Goal: Obtain resource: Obtain resource

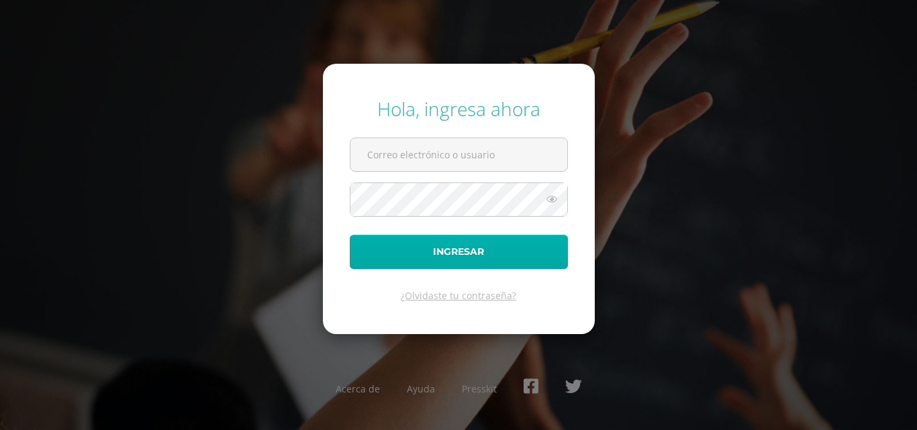
type input "[PERSON_NAME][EMAIL_ADDRESS][PERSON_NAME][DOMAIN_NAME]"
click at [442, 244] on button "Ingresar" at bounding box center [459, 252] width 218 height 34
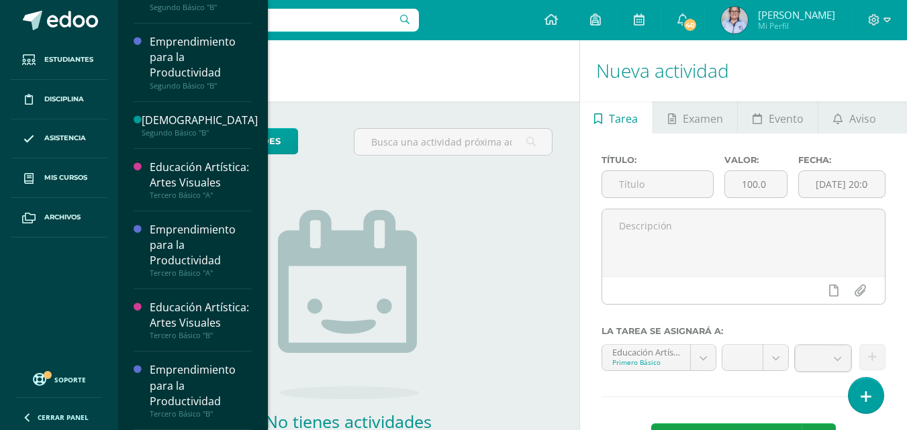
scroll to position [711, 0]
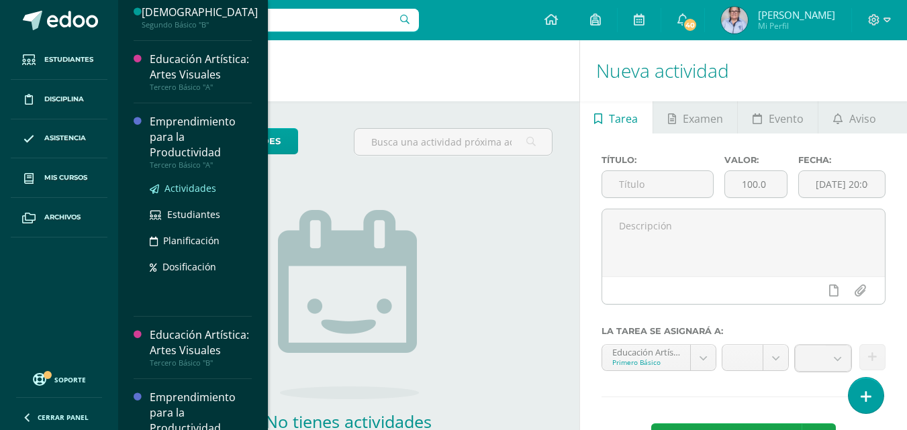
click at [197, 195] on span "Actividades" at bounding box center [191, 188] width 52 height 13
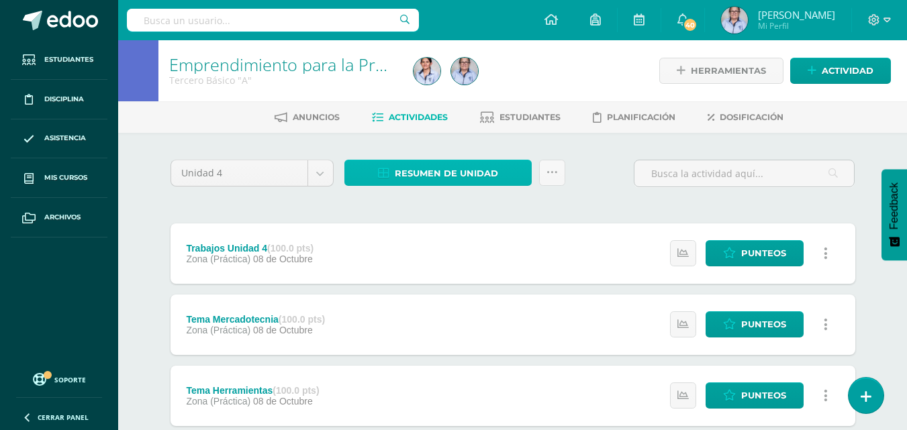
click at [395, 164] on span "Resumen de unidad" at bounding box center [446, 173] width 103 height 25
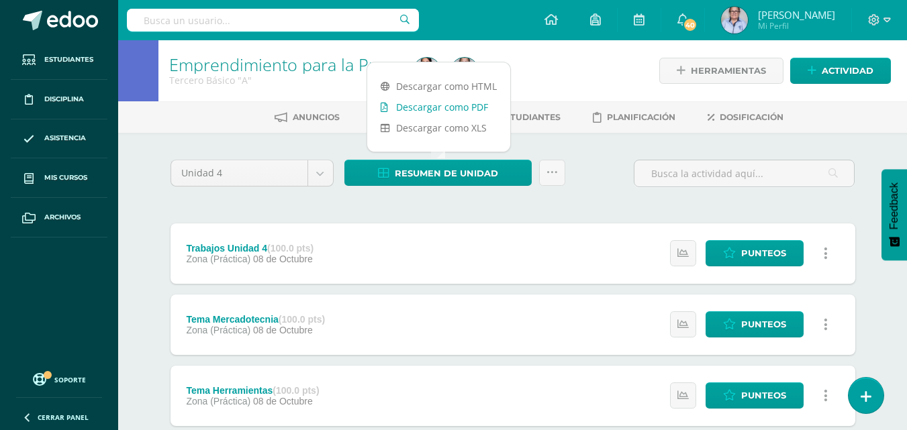
click at [405, 111] on link "Descargar como PDF" at bounding box center [438, 107] width 143 height 21
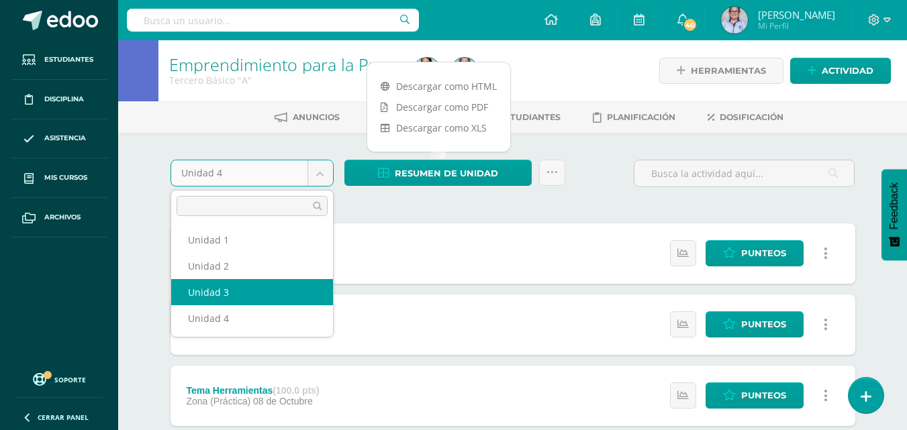
select select "Unidad 3"
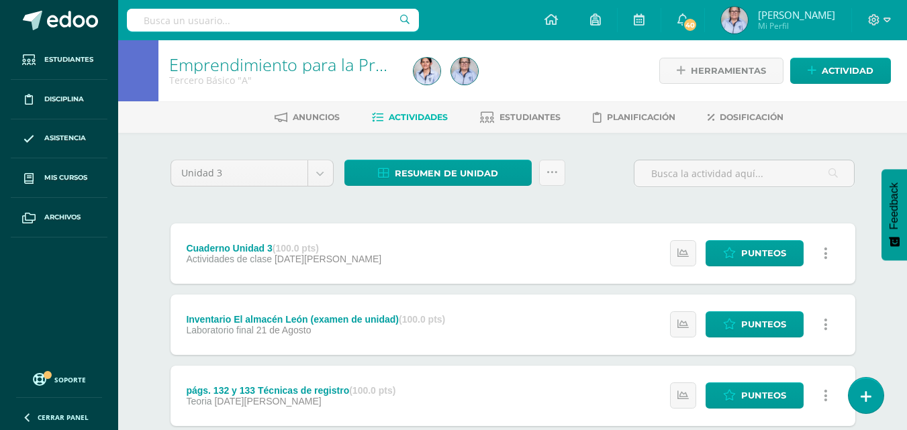
click at [400, 174] on span "Resumen de unidad" at bounding box center [446, 173] width 103 height 25
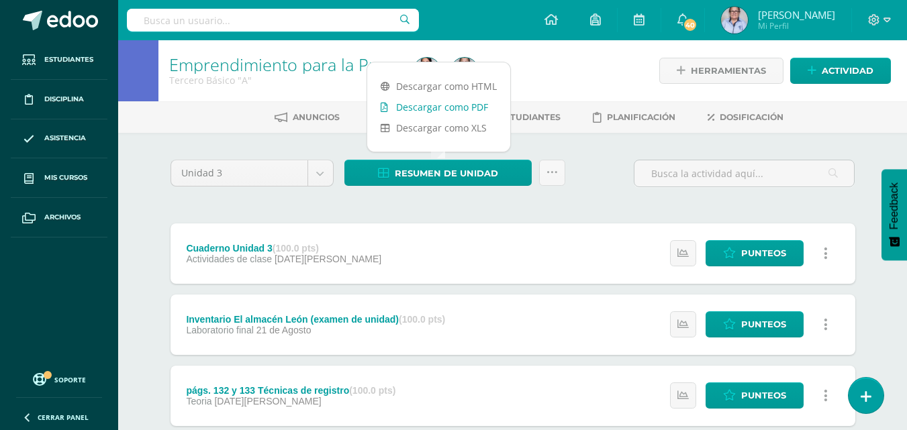
click at [441, 101] on link "Descargar como PDF" at bounding box center [438, 107] width 143 height 21
click at [427, 91] on link "Descargar como HTML" at bounding box center [438, 86] width 143 height 21
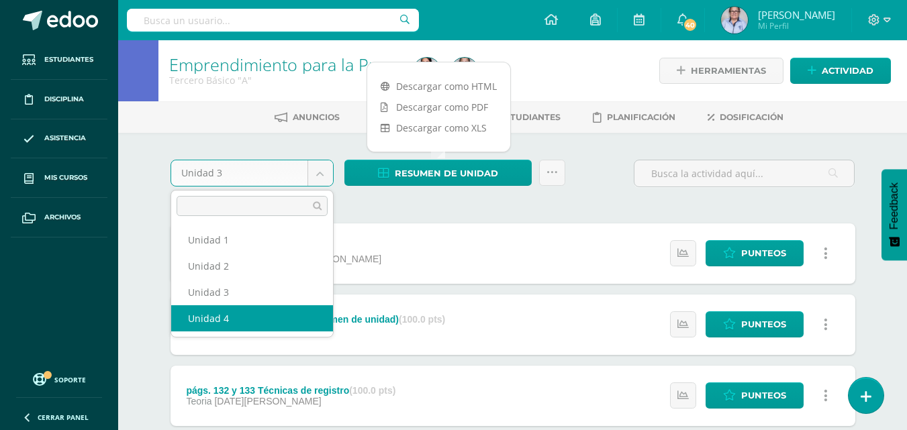
select select "Unidad 4"
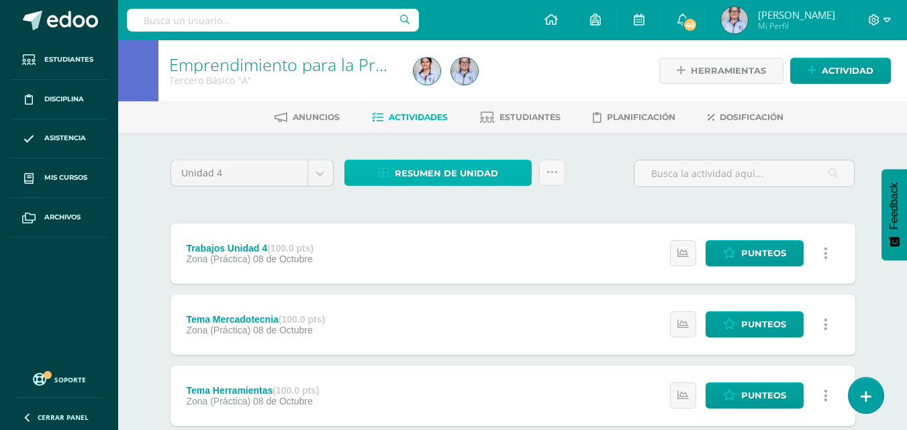
click at [453, 179] on span "Resumen de unidad" at bounding box center [446, 173] width 103 height 25
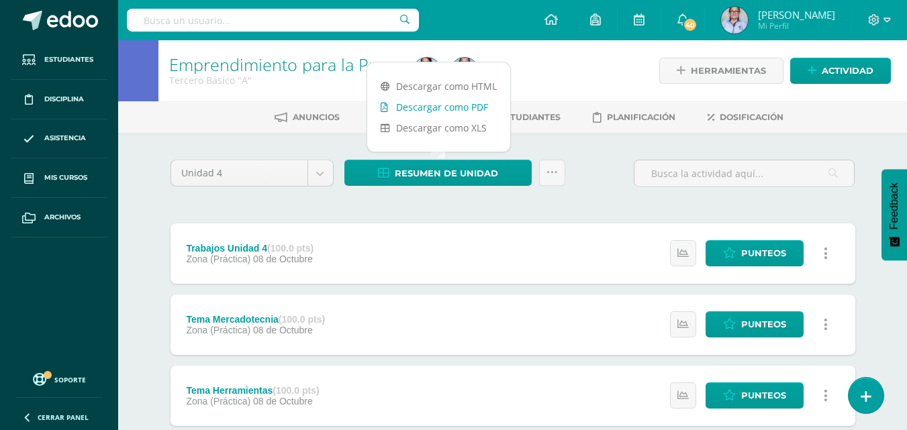
click at [442, 110] on link "Descargar como PDF" at bounding box center [438, 107] width 143 height 21
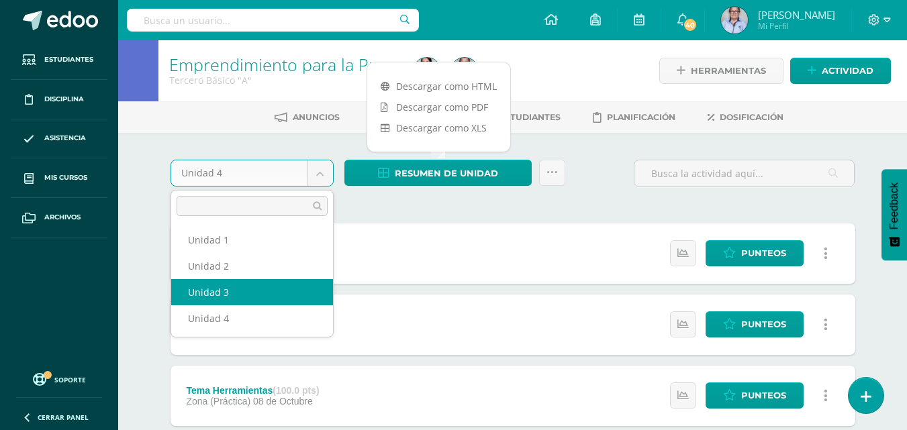
select select "Unidad 3"
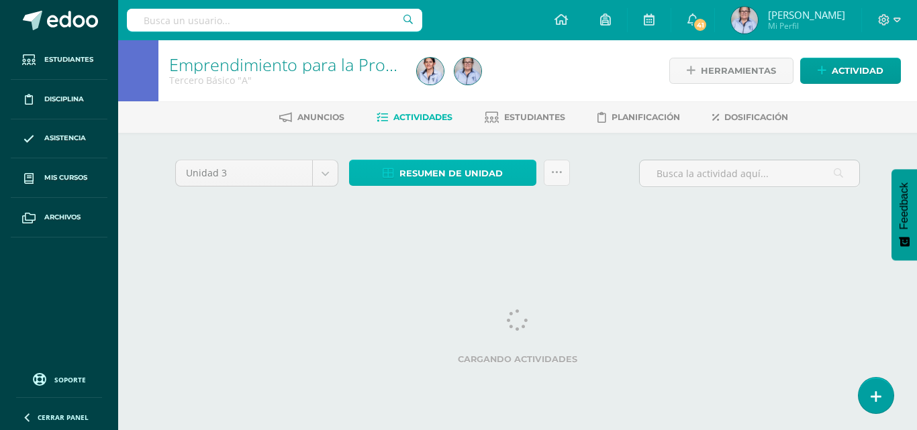
click at [431, 161] on span "Resumen de unidad" at bounding box center [451, 173] width 103 height 25
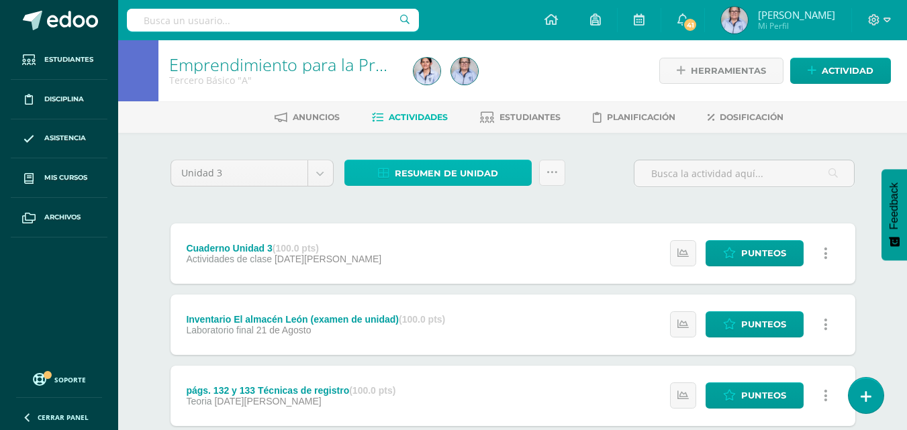
click at [439, 161] on span "Resumen de unidad" at bounding box center [446, 173] width 103 height 25
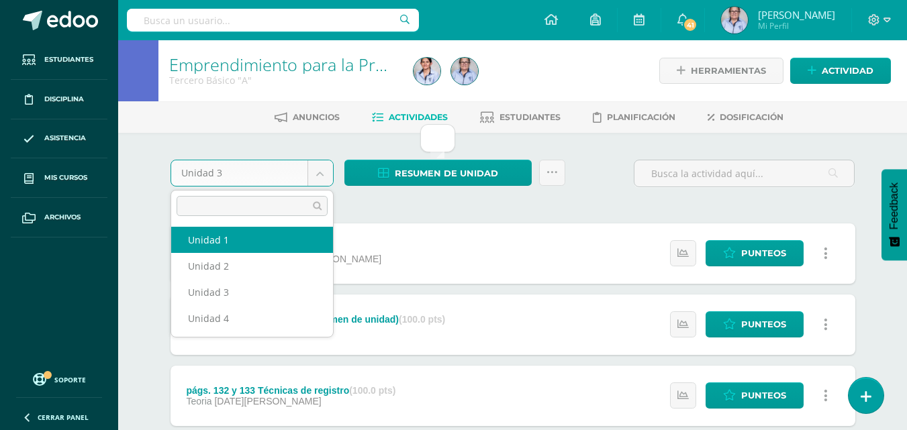
select select "Unidad 1"
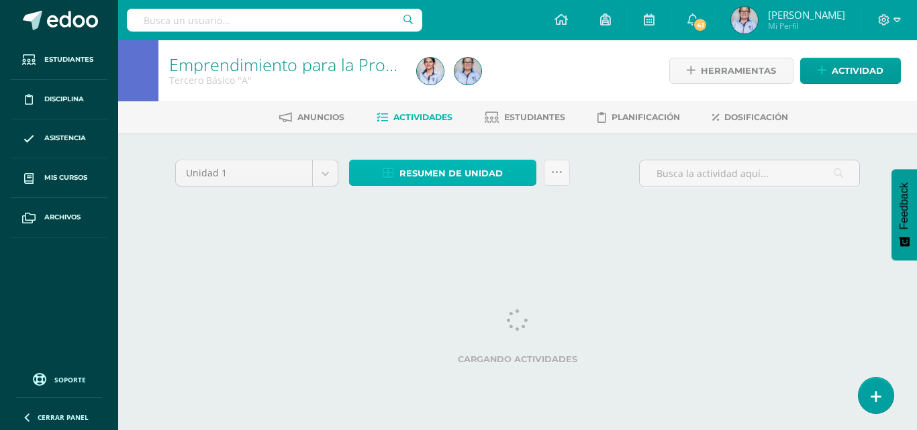
click at [488, 165] on span "Resumen de unidad" at bounding box center [451, 173] width 103 height 25
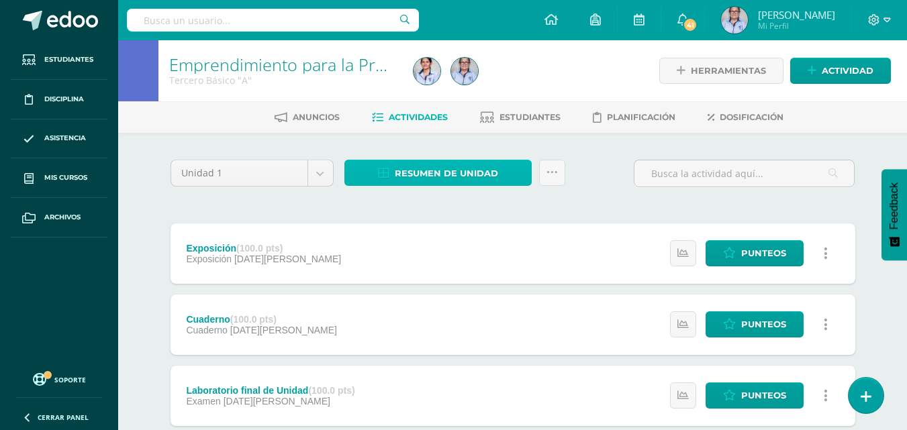
click at [394, 172] on link "Resumen de unidad" at bounding box center [438, 173] width 187 height 26
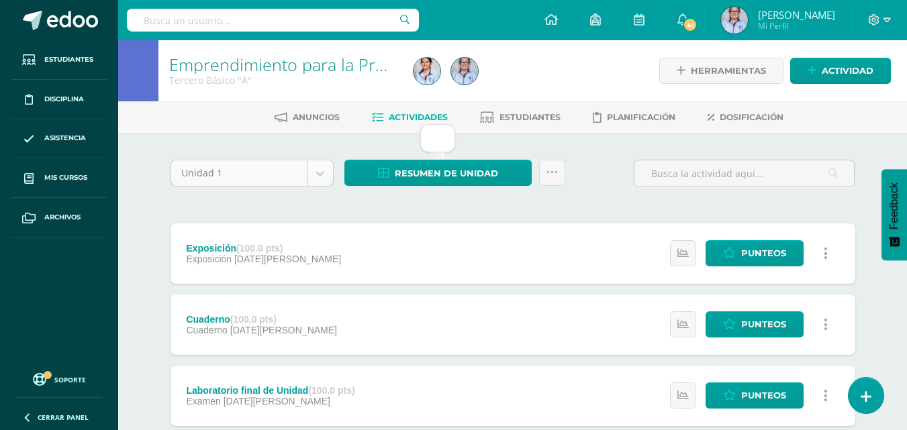
select select "Unidad 2"
click at [536, 84] on div at bounding box center [533, 70] width 250 height 61
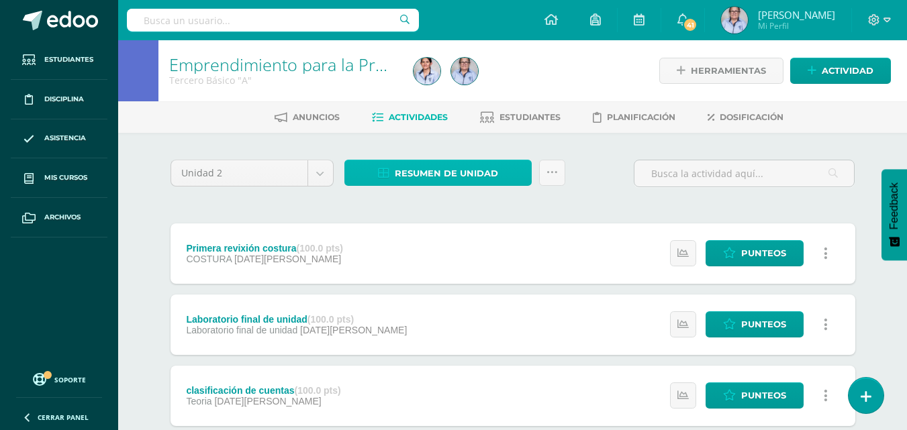
click at [392, 172] on link "Resumen de unidad" at bounding box center [438, 173] width 187 height 26
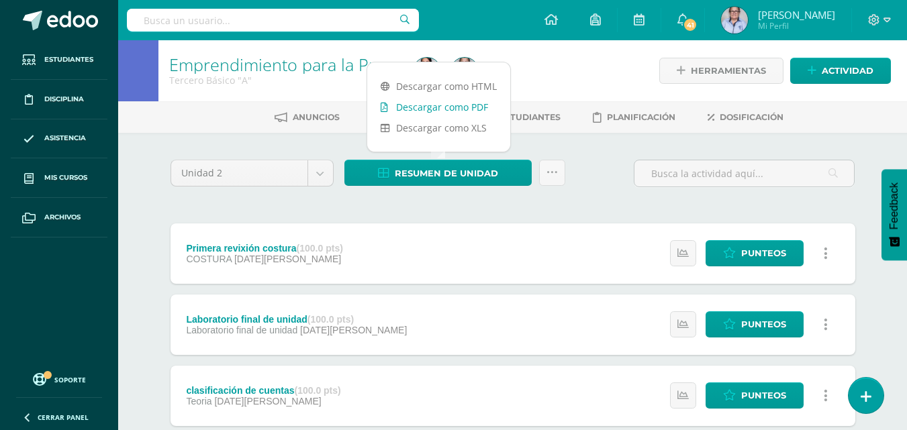
click at [438, 97] on link "Descargar como PDF" at bounding box center [438, 107] width 143 height 21
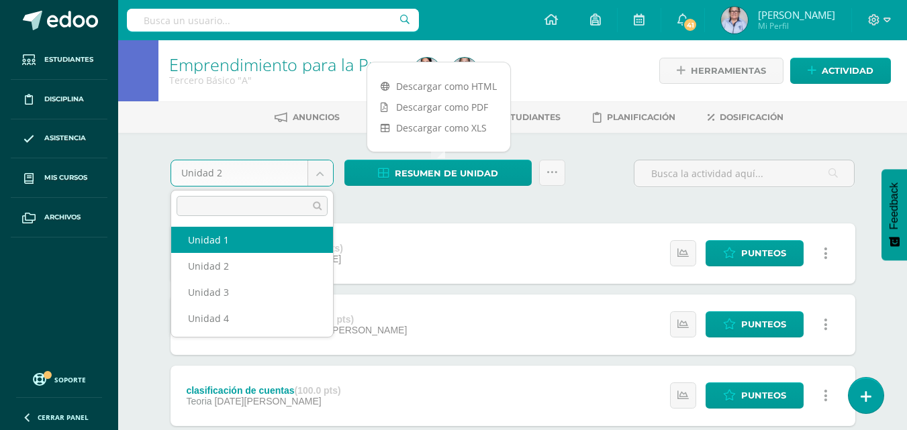
select select "Unidad 1"
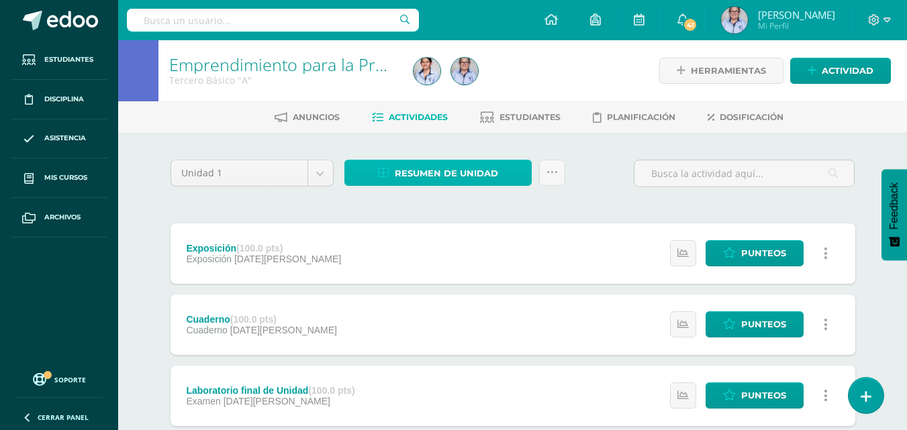
click at [353, 165] on link "Resumen de unidad" at bounding box center [438, 173] width 187 height 26
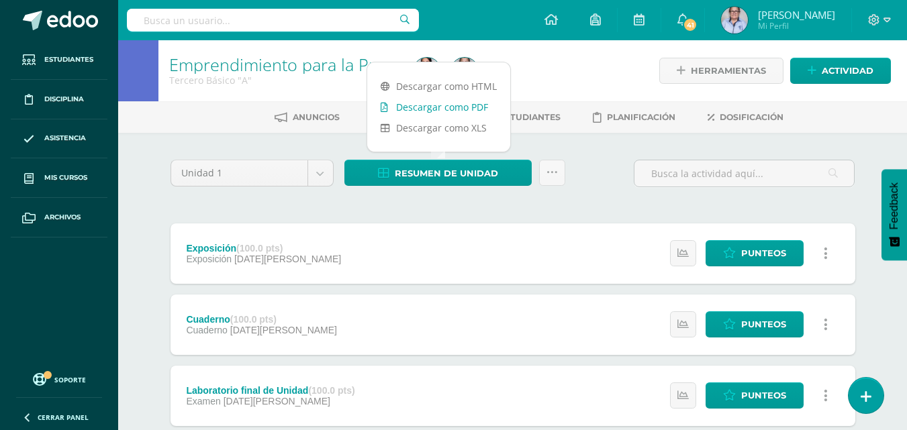
click at [450, 101] on link "Descargar como PDF" at bounding box center [438, 107] width 143 height 21
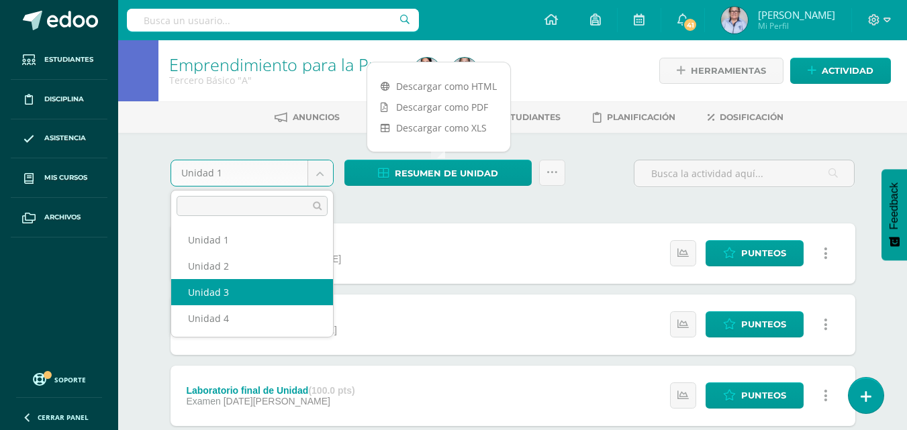
select select "Unidad 3"
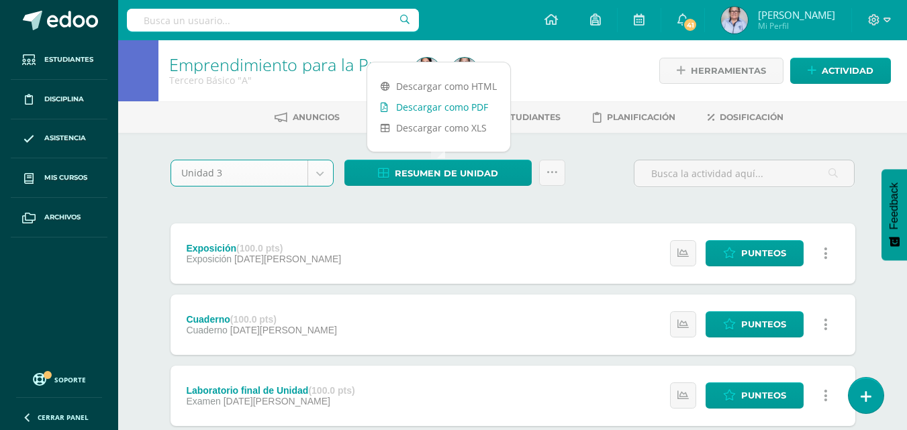
click at [453, 100] on link "Descargar como PDF" at bounding box center [438, 107] width 143 height 21
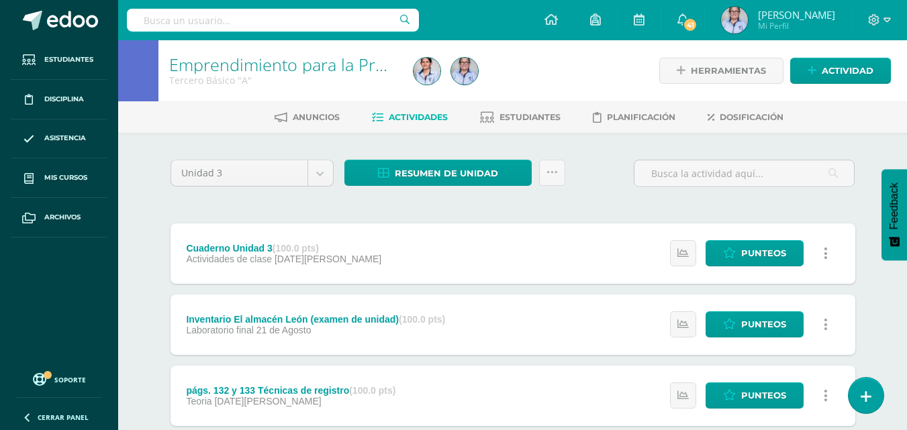
click at [340, 195] on div "Resumen de unidad Descargar como HTML Descargar como PDF Descargar como XLS Env…" at bounding box center [455, 179] width 232 height 38
click at [398, 171] on span "Resumen de unidad" at bounding box center [446, 173] width 103 height 25
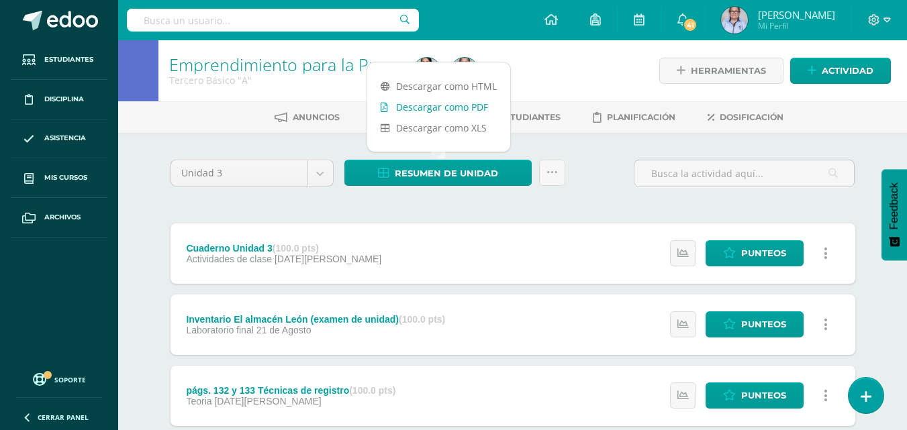
click at [426, 113] on link "Descargar como PDF" at bounding box center [438, 107] width 143 height 21
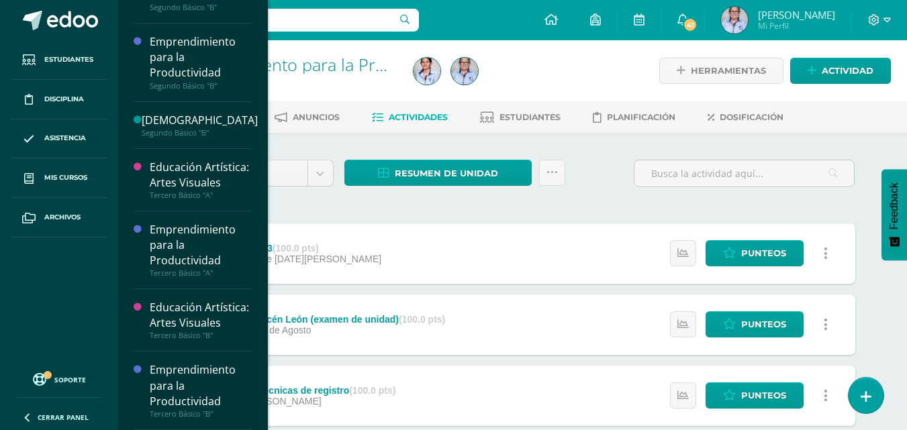
scroll to position [711, 0]
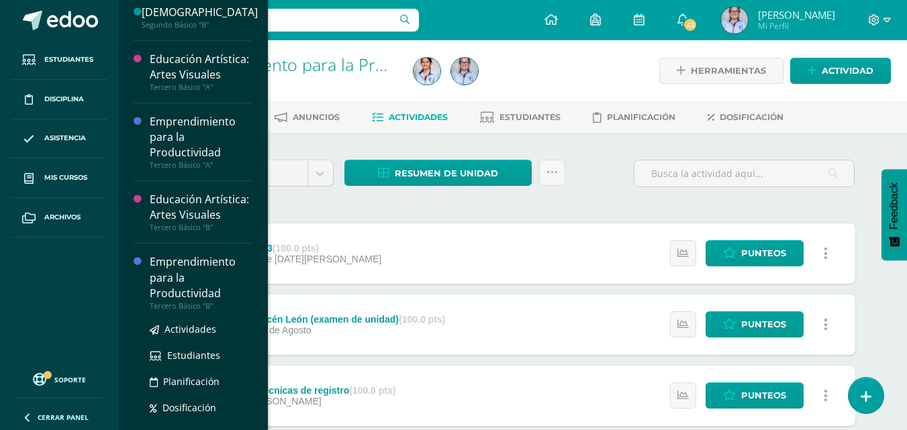
click at [214, 301] on div "Emprendimiento para la Productividad" at bounding box center [201, 278] width 102 height 46
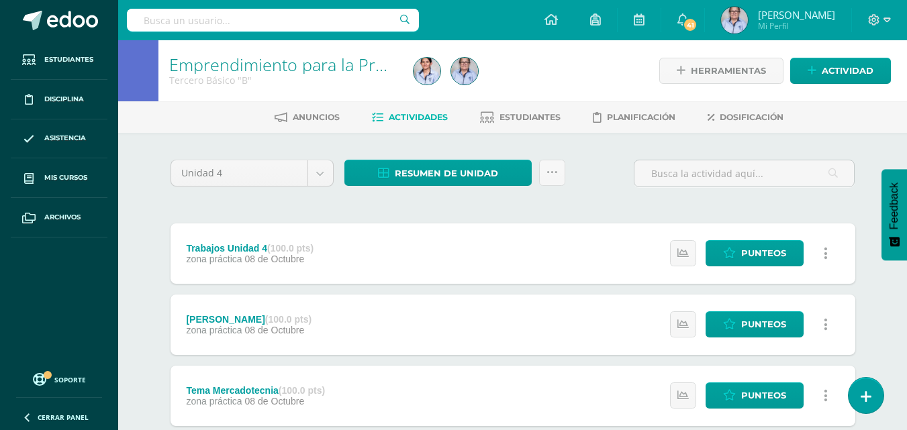
click at [0, 300] on ul "Estudiantes Disciplina Asistencia Mis cursos Archivos" at bounding box center [59, 201] width 118 height 323
click at [410, 163] on span "Resumen de unidad" at bounding box center [446, 173] width 103 height 25
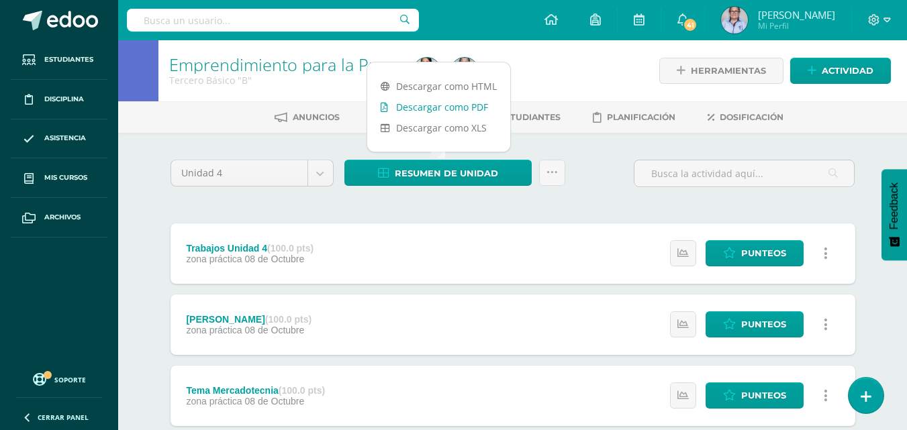
click at [445, 103] on link "Descargar como PDF" at bounding box center [438, 107] width 143 height 21
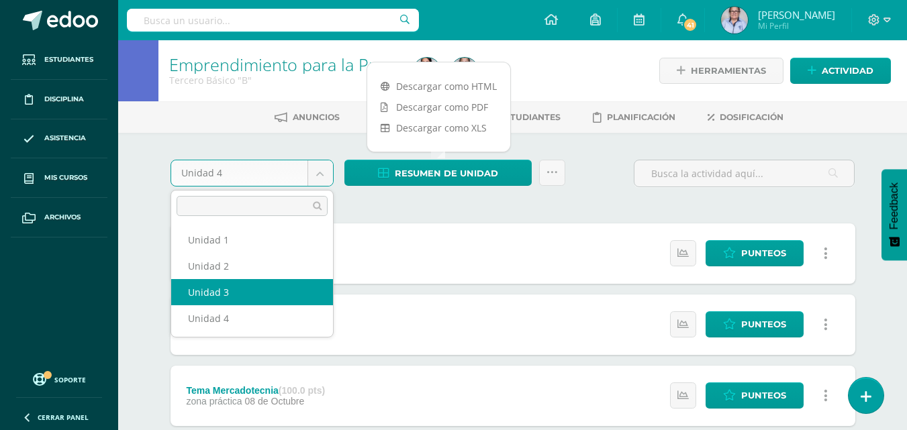
select select "Unidad 3"
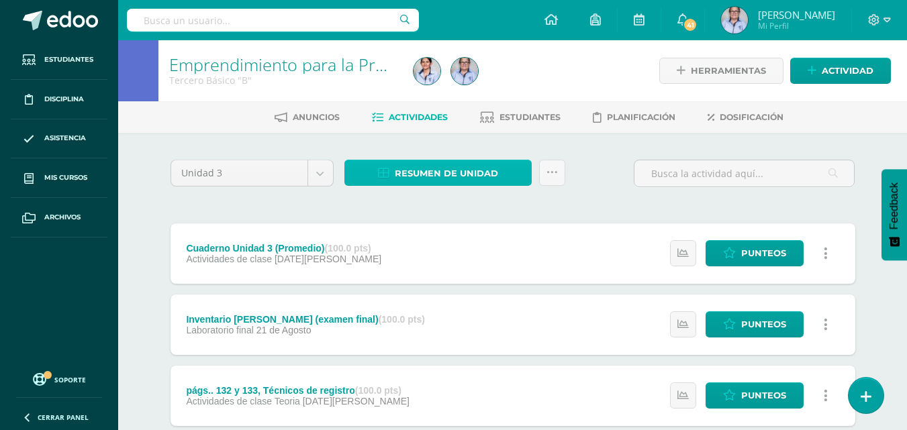
click at [400, 177] on span "Resumen de unidad" at bounding box center [446, 173] width 103 height 25
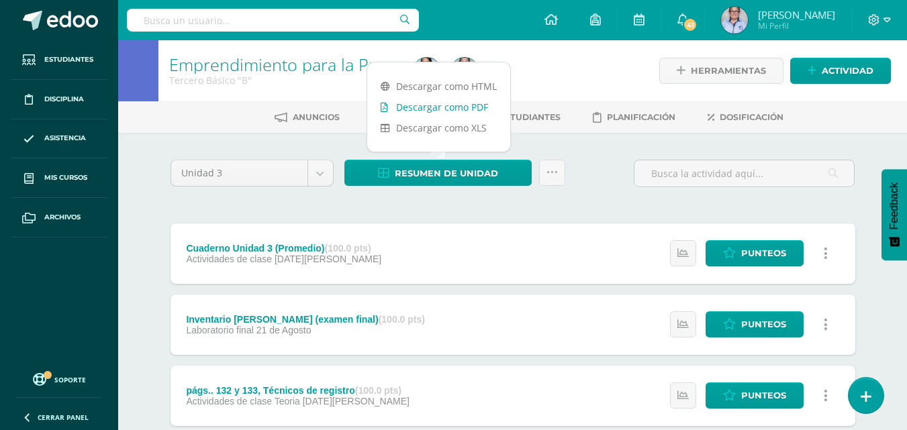
click at [428, 109] on link "Descargar como PDF" at bounding box center [438, 107] width 143 height 21
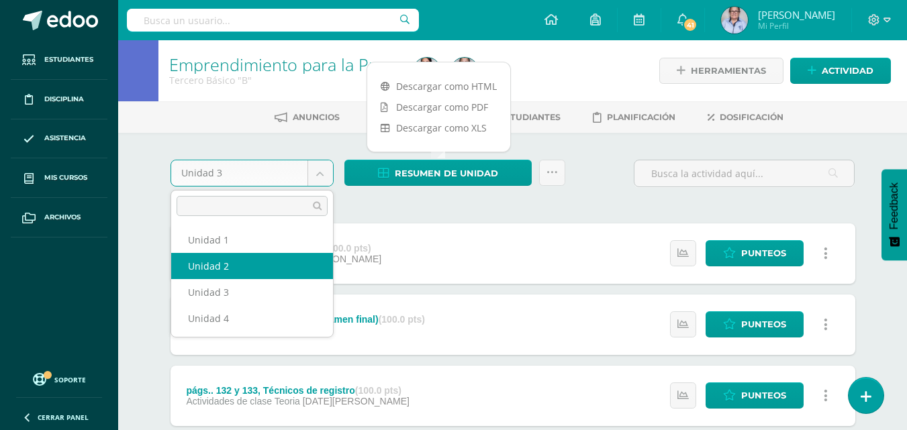
select select "Unidad 2"
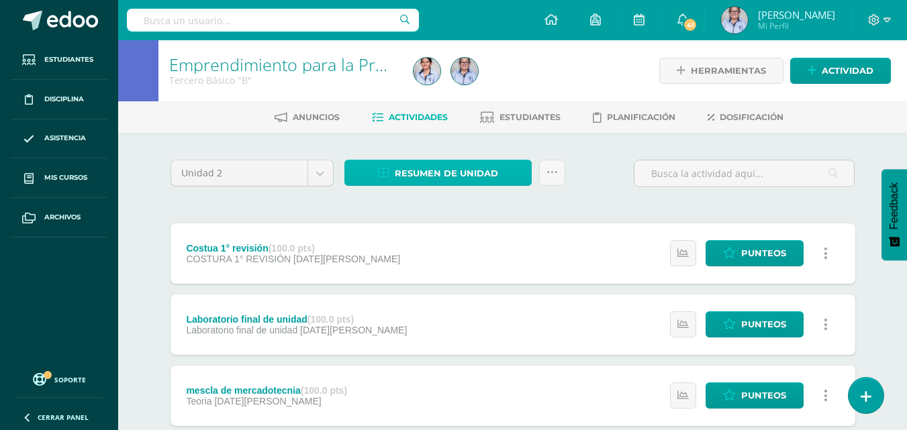
click at [454, 163] on span "Resumen de unidad" at bounding box center [446, 173] width 103 height 25
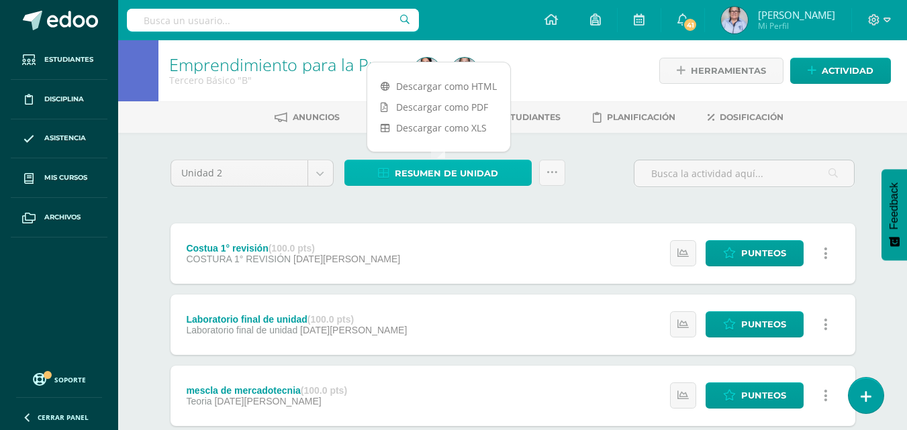
click at [454, 163] on span "Resumen de unidad" at bounding box center [446, 173] width 103 height 25
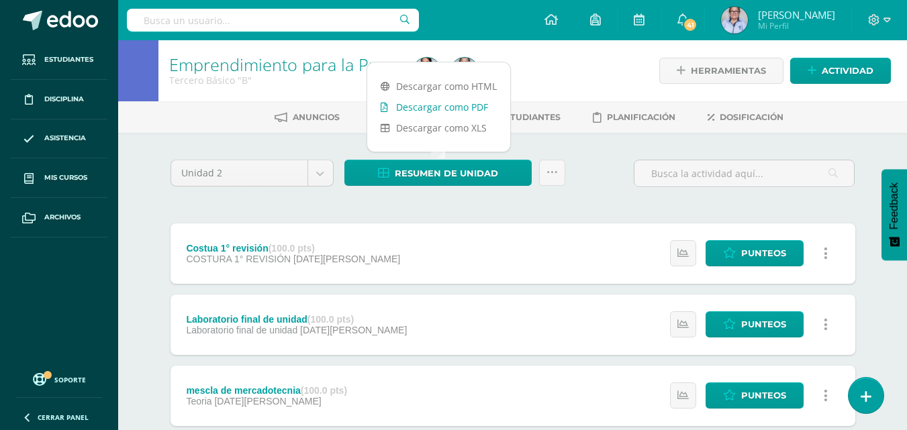
click at [445, 112] on link "Descargar como PDF" at bounding box center [438, 107] width 143 height 21
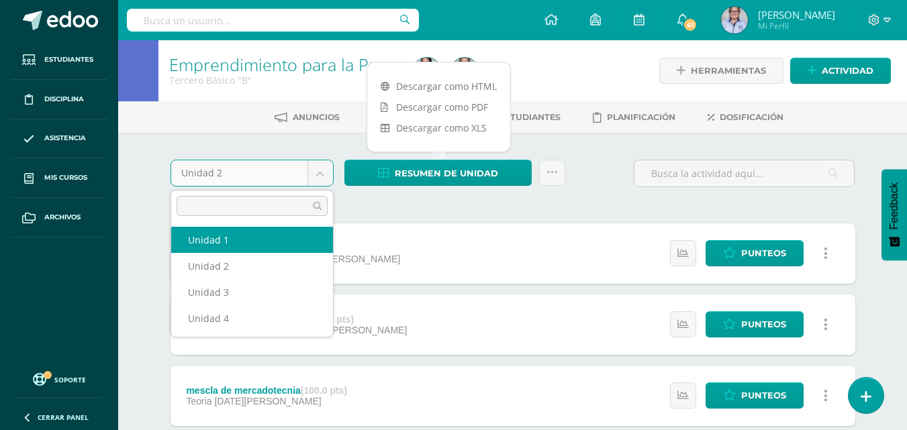
drag, startPoint x: 273, startPoint y: 170, endPoint x: 242, endPoint y: 242, distance: 78.0
select select "Unidad 1"
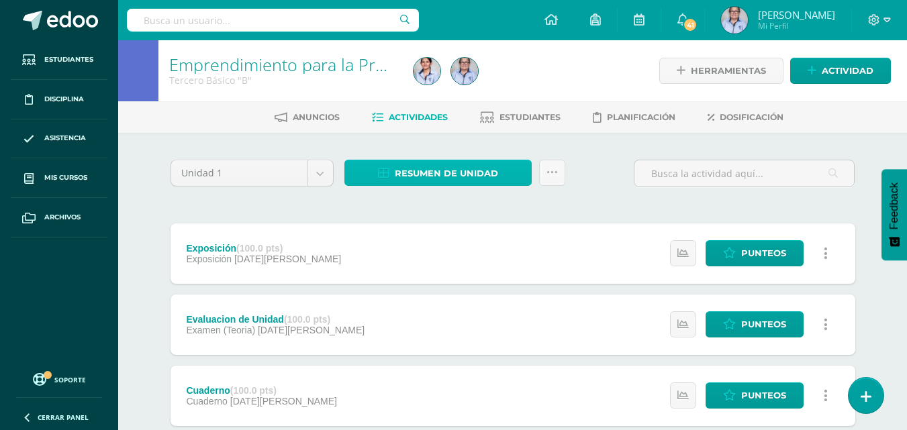
click at [402, 181] on span "Resumen de unidad" at bounding box center [446, 173] width 103 height 25
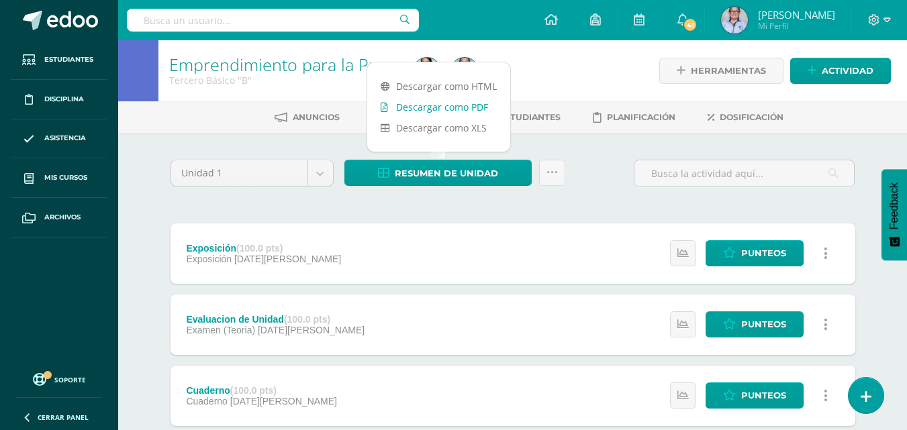
click at [430, 111] on link "Descargar como PDF" at bounding box center [438, 107] width 143 height 21
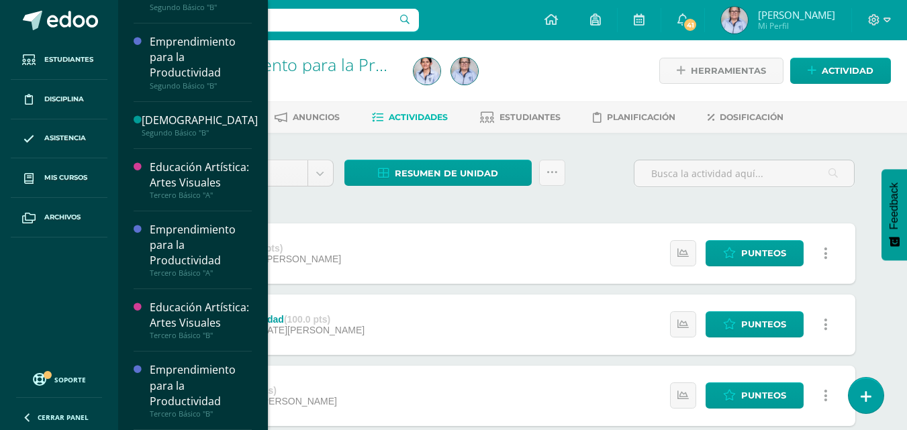
scroll to position [711, 0]
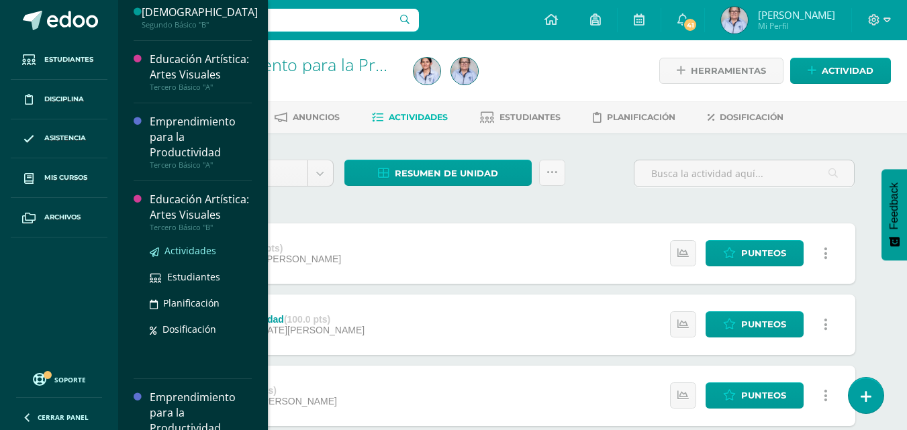
click at [189, 257] on span "Actividades" at bounding box center [191, 250] width 52 height 13
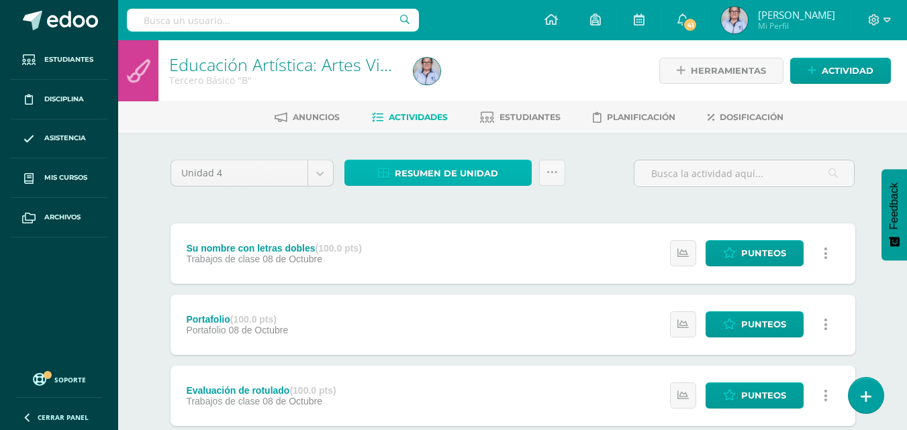
click at [434, 177] on span "Resumen de unidad" at bounding box center [446, 173] width 103 height 25
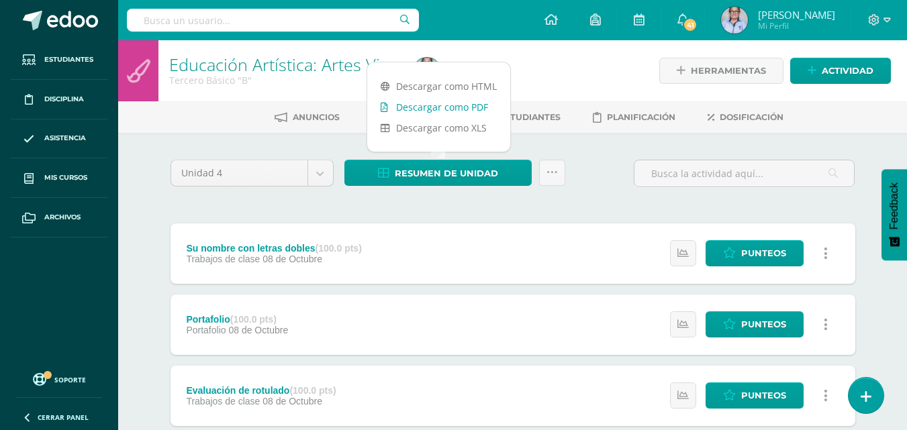
click at [468, 108] on link "Descargar como PDF" at bounding box center [438, 107] width 143 height 21
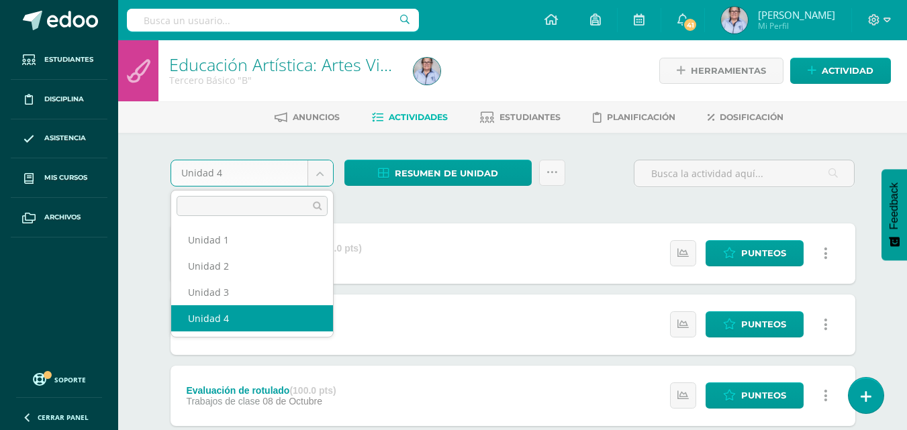
click at [308, 179] on body "Estudiantes Disciplina Asistencia Mis cursos Archivos Soporte Ayuda Reportar un…" at bounding box center [453, 400] width 907 height 801
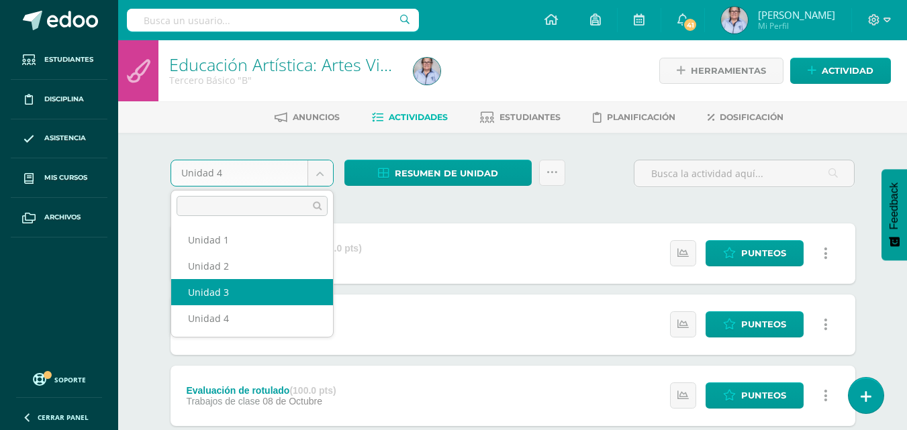
select select "Unidad 3"
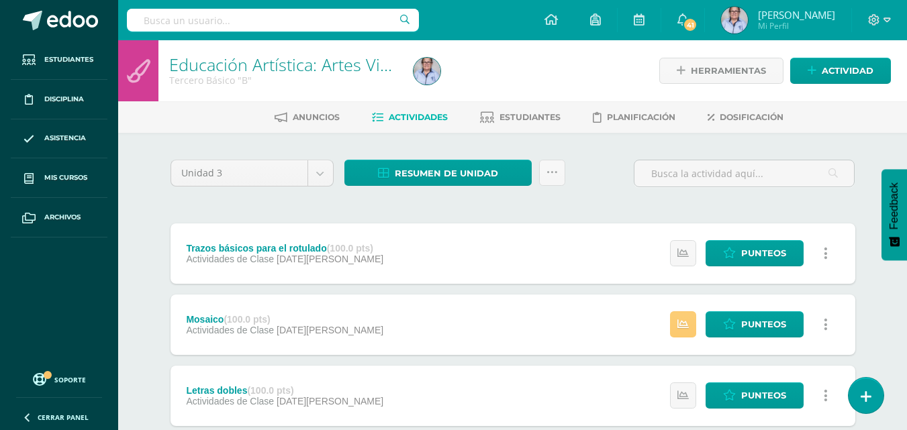
click at [387, 181] on link "Resumen de unidad" at bounding box center [438, 173] width 187 height 26
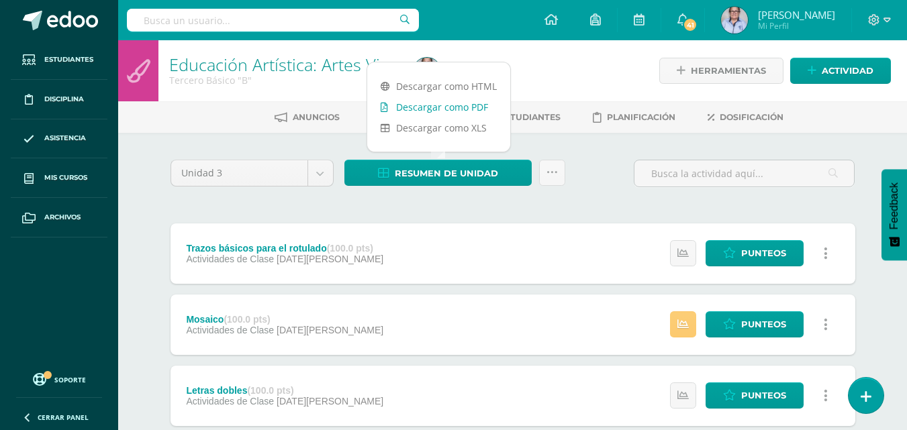
click at [418, 113] on link "Descargar como PDF" at bounding box center [438, 107] width 143 height 21
click at [123, 274] on body "Estudiantes Disciplina Asistencia Mis cursos Archivos Soporte Ayuda Reportar un…" at bounding box center [453, 436] width 907 height 872
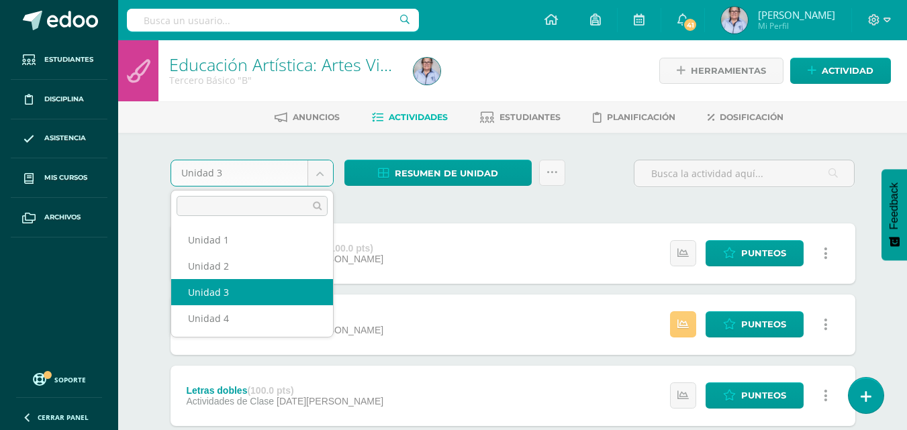
click at [280, 168] on body "Estudiantes Disciplina Asistencia Mis cursos Archivos Soporte Ayuda Reportar un…" at bounding box center [453, 436] width 907 height 872
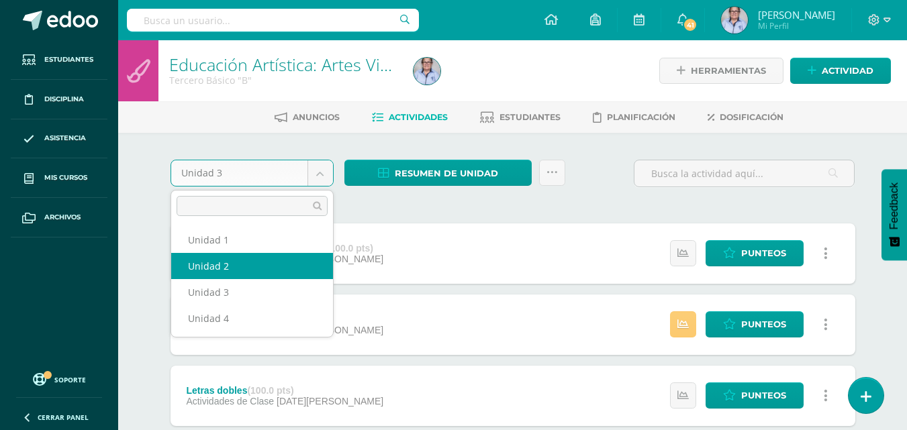
select select "Unidad 2"
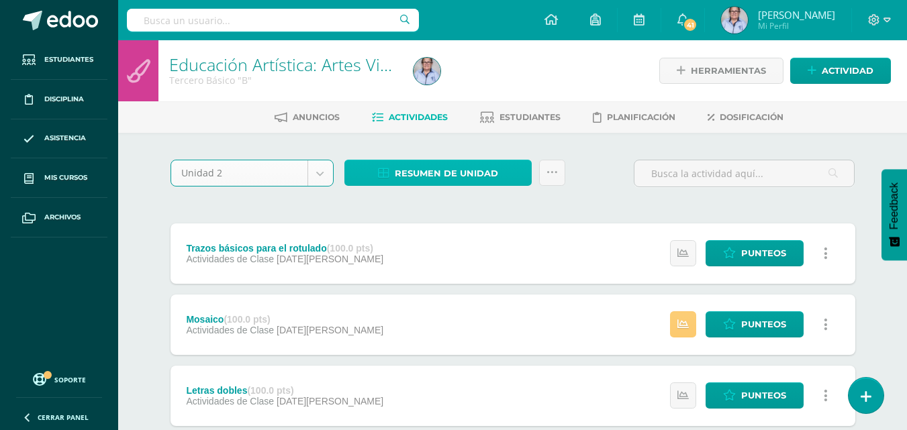
click at [409, 163] on span "Resumen de unidad" at bounding box center [446, 173] width 103 height 25
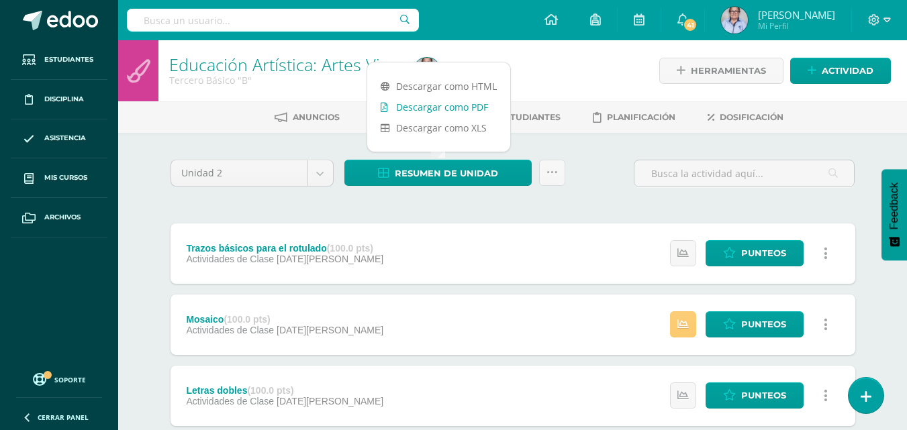
click at [435, 109] on link "Descargar como PDF" at bounding box center [438, 107] width 143 height 21
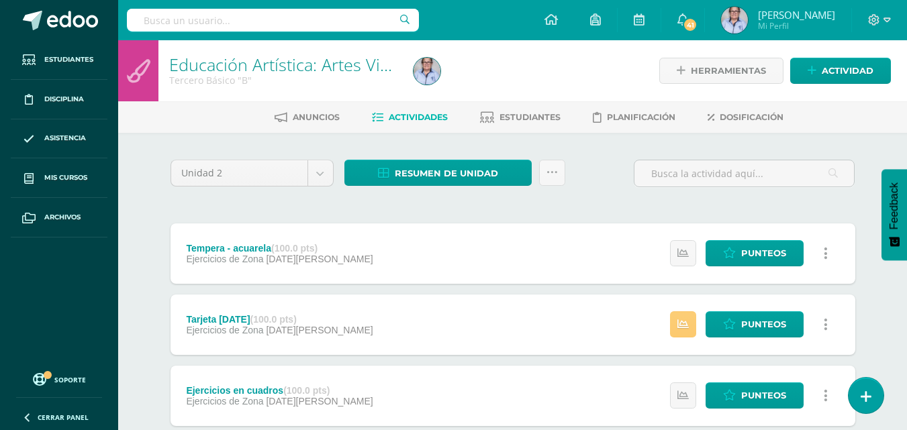
click at [409, 186] on div "Resumen de unidad Descargar como HTML Descargar como PDF Descargar como XLS Env…" at bounding box center [455, 179] width 232 height 38
click at [408, 181] on span "Resumen de unidad" at bounding box center [446, 173] width 103 height 25
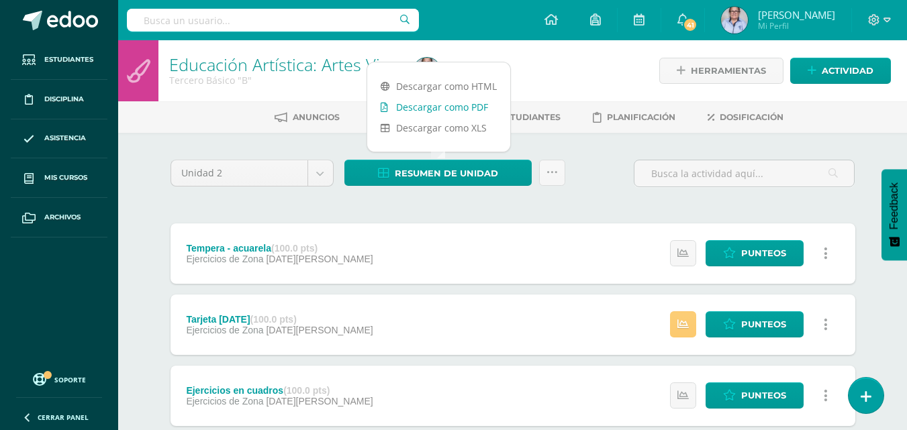
click at [449, 109] on link "Descargar como PDF" at bounding box center [438, 107] width 143 height 21
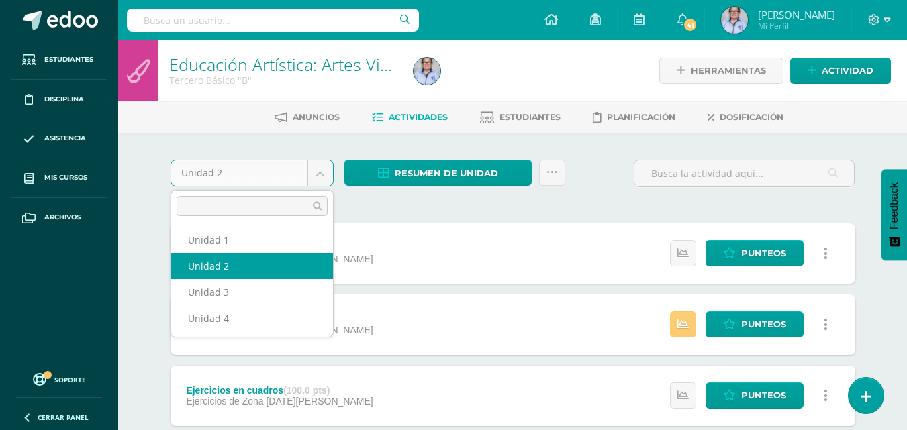
click at [316, 185] on body "Estudiantes Disciplina Asistencia Mis cursos Archivos Soporte Ayuda Reportar un…" at bounding box center [453, 400] width 907 height 801
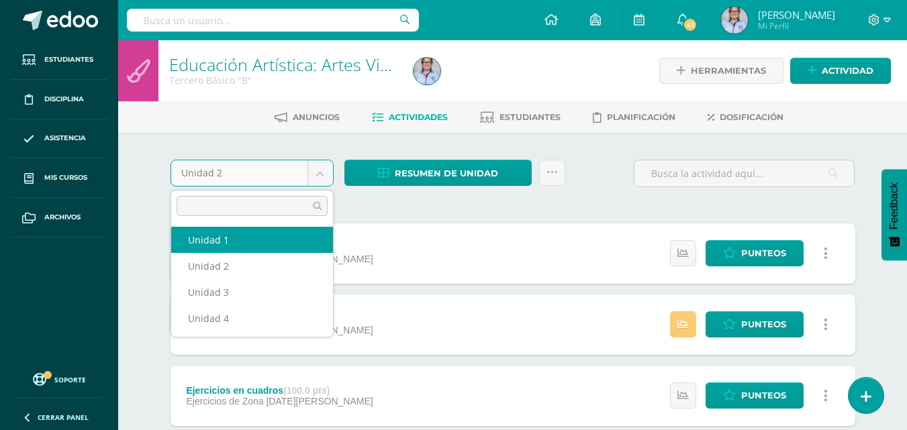
select select "Unidad 1"
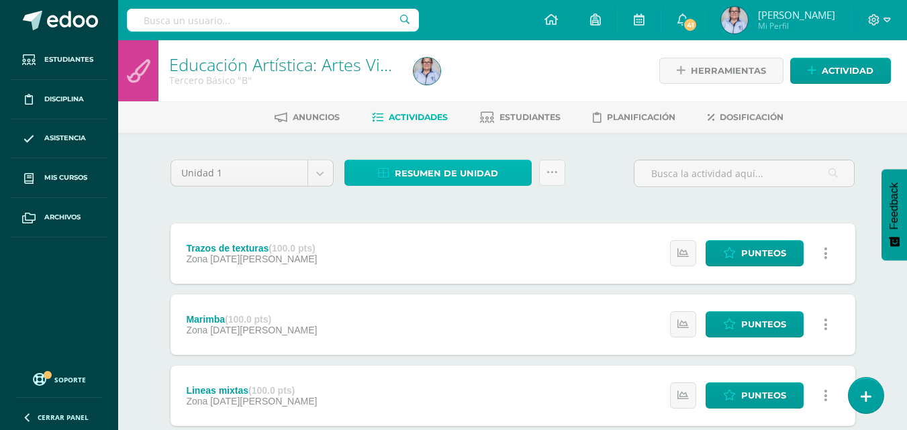
click at [420, 169] on span "Resumen de unidad" at bounding box center [446, 173] width 103 height 25
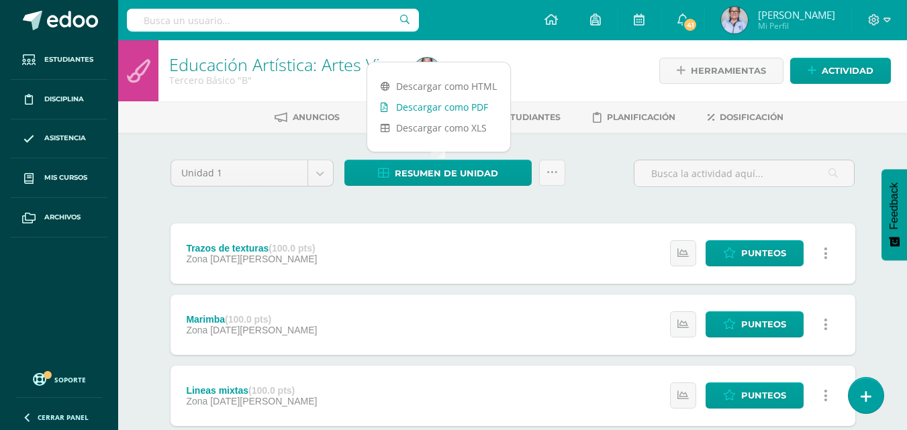
click at [452, 111] on link "Descargar como PDF" at bounding box center [438, 107] width 143 height 21
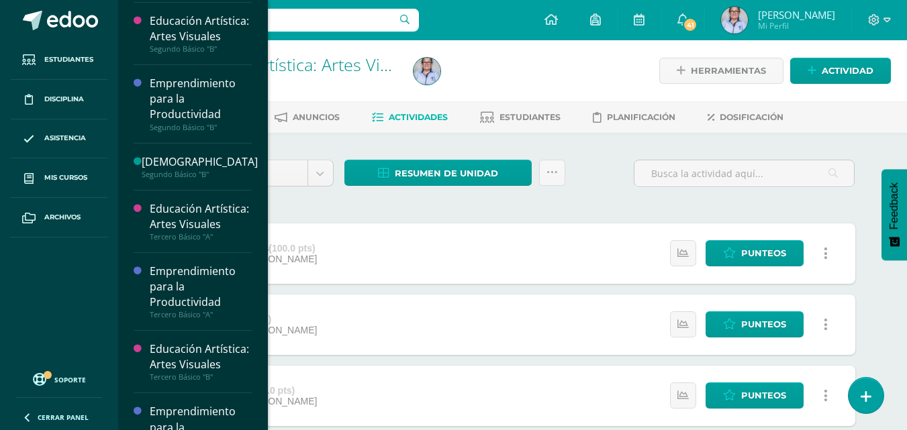
scroll to position [711, 0]
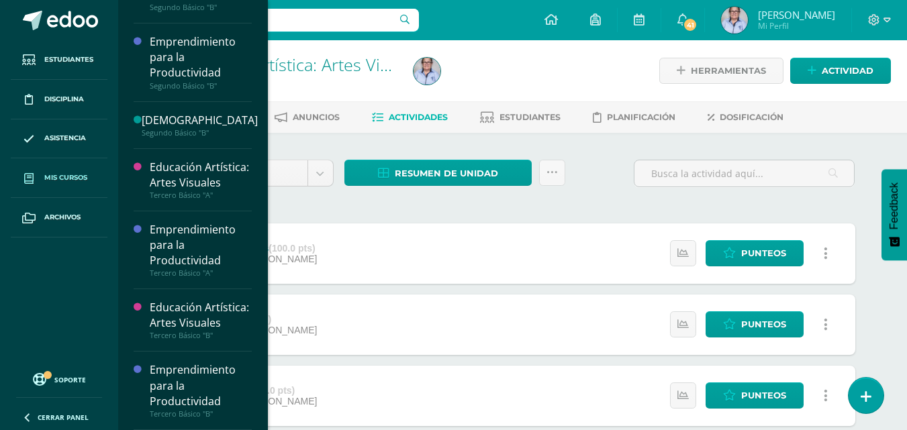
click at [62, 181] on span "Mis cursos" at bounding box center [65, 178] width 43 height 11
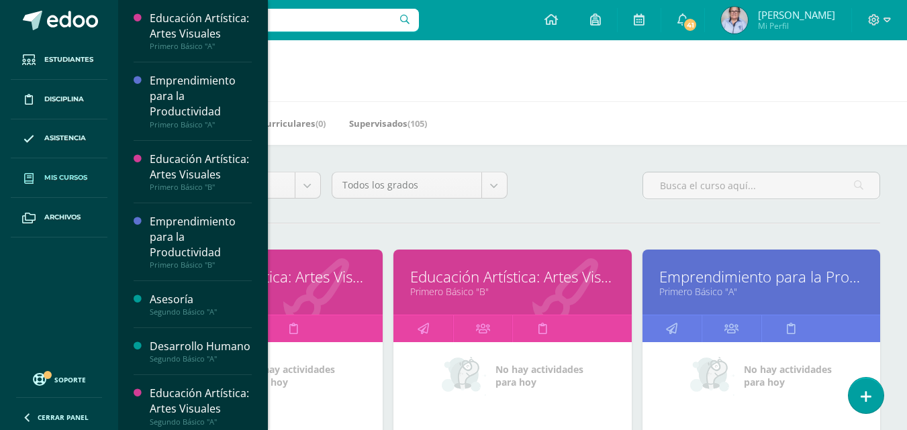
click at [856, 1] on div at bounding box center [879, 20] width 55 height 40
click at [880, 188] on div at bounding box center [762, 186] width 238 height 28
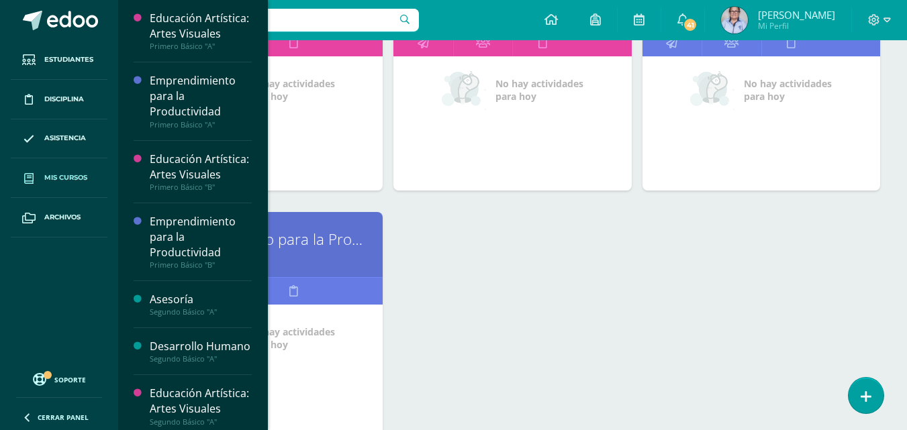
scroll to position [1310, 0]
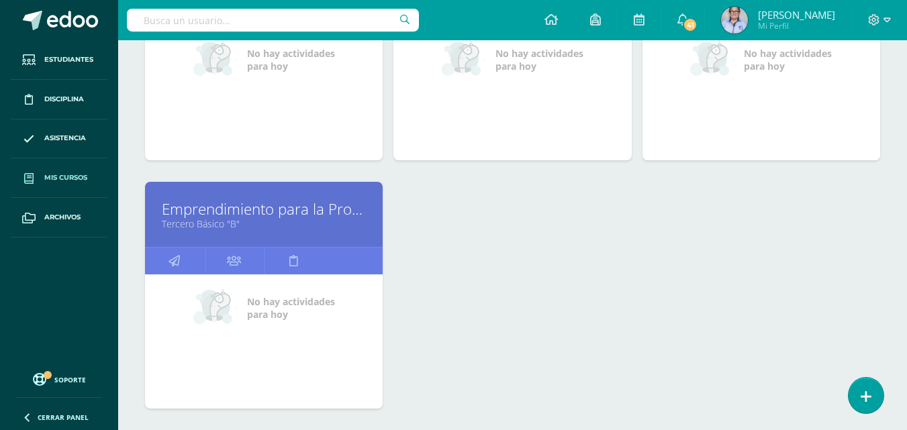
click at [65, 172] on link "Mis cursos" at bounding box center [59, 178] width 97 height 40
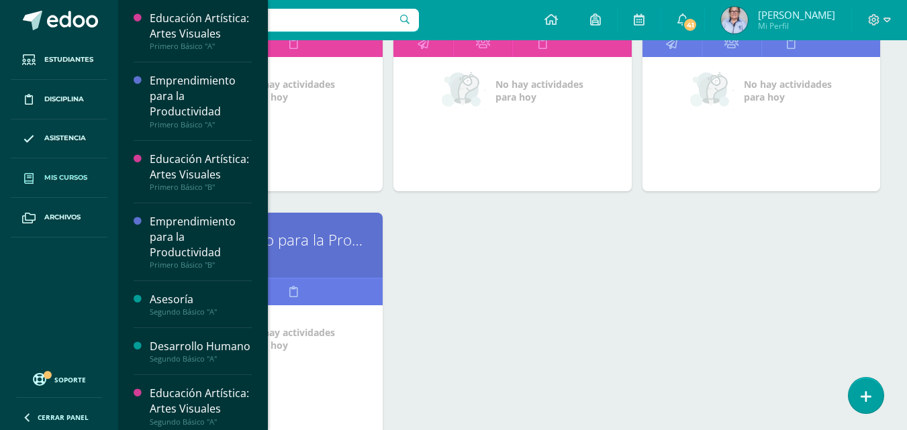
scroll to position [934, 0]
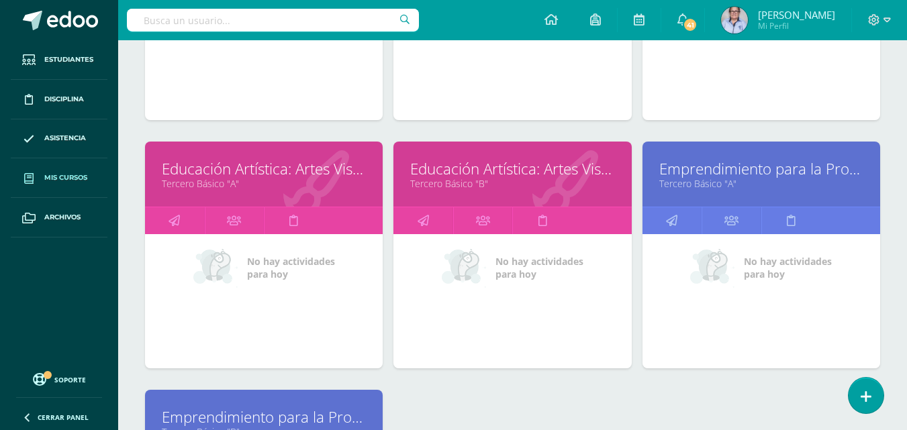
scroll to position [1130, 0]
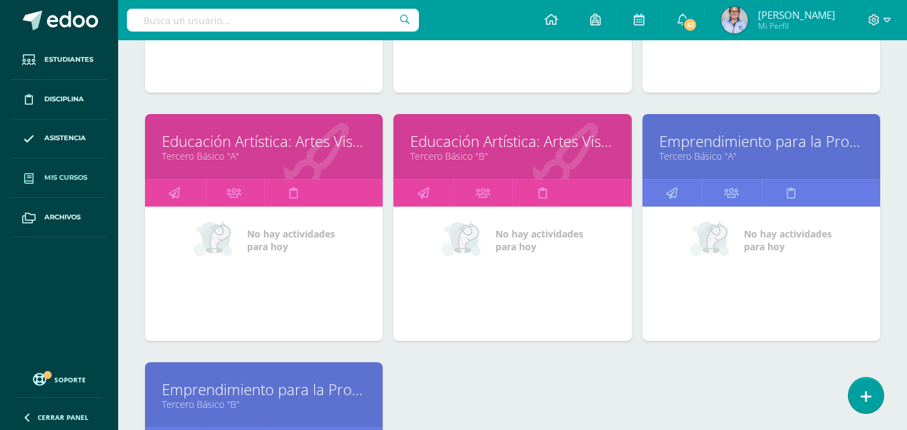
click at [275, 144] on link "Educación Artística: Artes Visuales" at bounding box center [264, 141] width 204 height 21
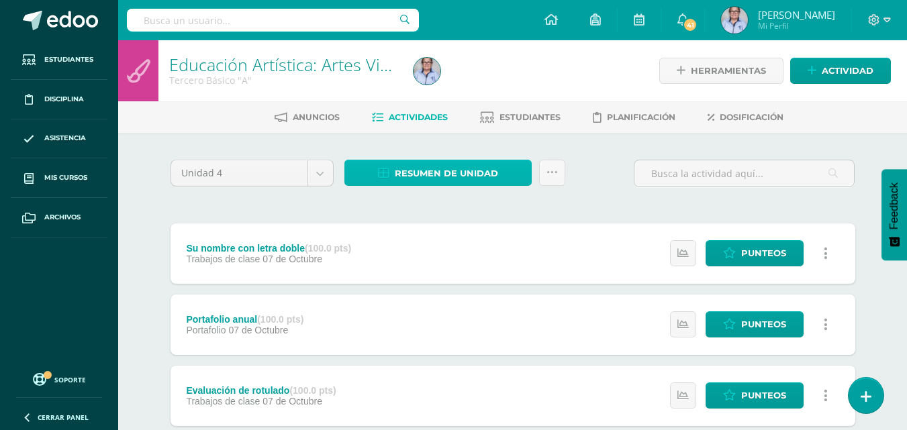
click at [382, 182] on link "Resumen de unidad" at bounding box center [438, 173] width 187 height 26
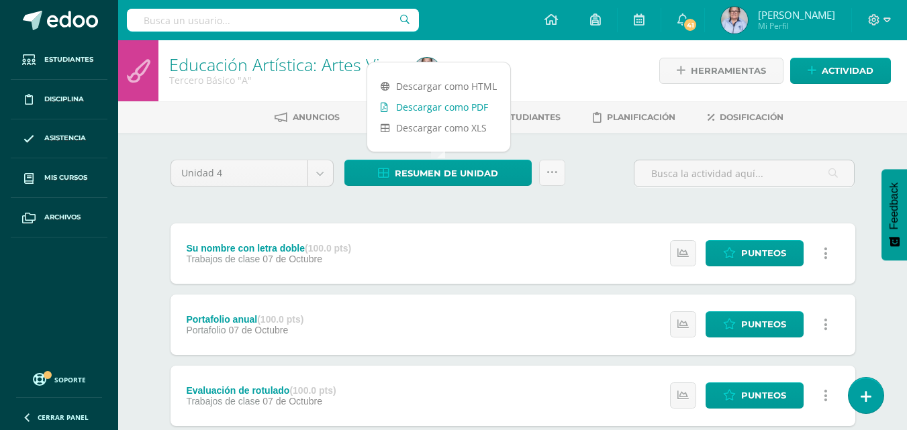
click at [445, 100] on link "Descargar como PDF" at bounding box center [438, 107] width 143 height 21
click at [322, 168] on body "Estudiantes Disciplina Asistencia Mis cursos Archivos Soporte Ayuda Reportar un…" at bounding box center [453, 400] width 907 height 801
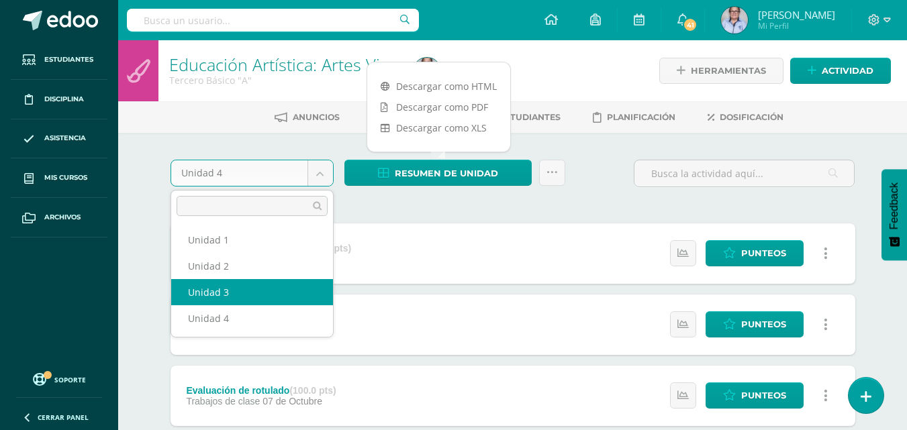
select select "Unidad 3"
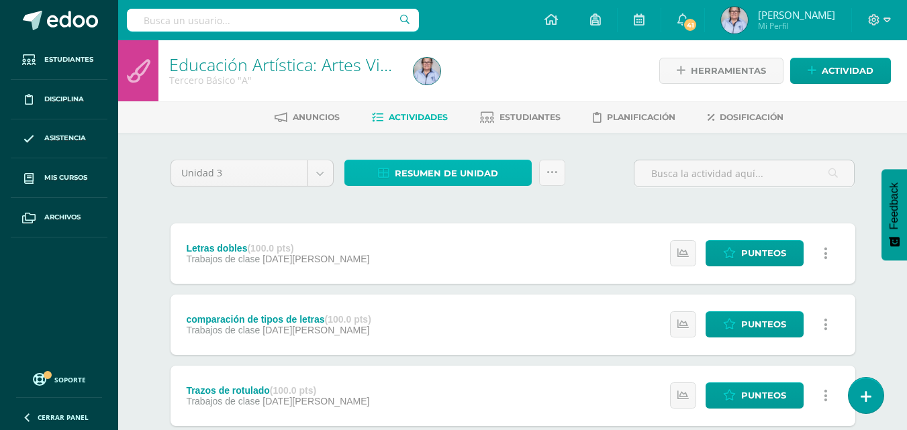
click at [414, 177] on span "Resumen de unidad" at bounding box center [446, 173] width 103 height 25
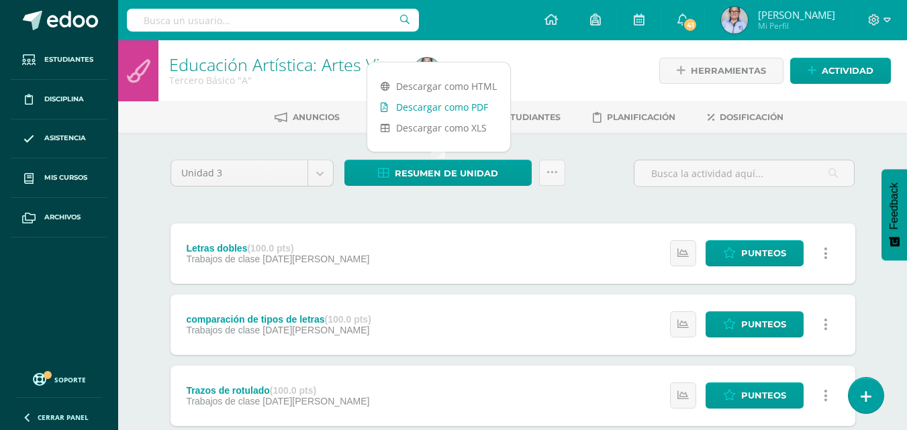
click at [417, 109] on link "Descargar como PDF" at bounding box center [438, 107] width 143 height 21
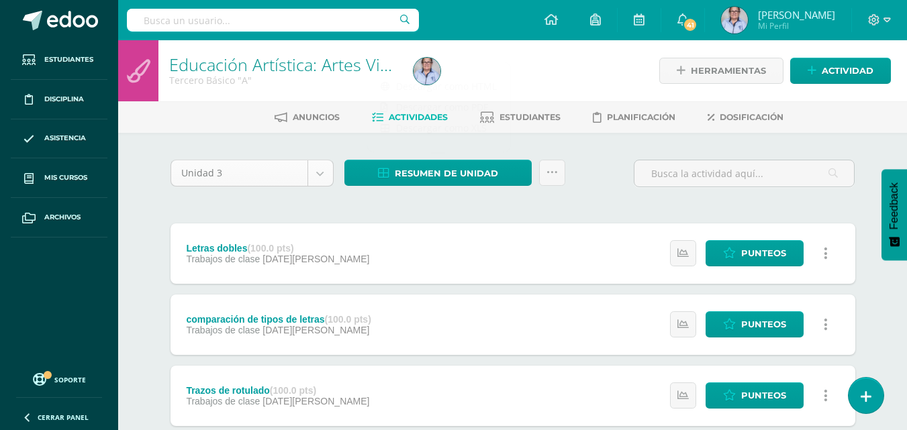
click at [276, 160] on div "Unidad 3" at bounding box center [252, 173] width 163 height 27
click at [269, 183] on body "Estudiantes Disciplina Asistencia Mis cursos Archivos Soporte Ayuda Reportar un…" at bounding box center [453, 436] width 907 height 872
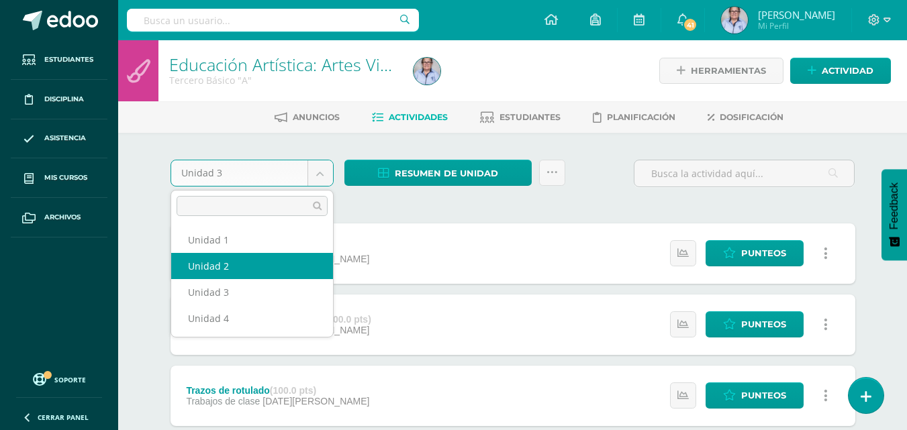
select select "Unidad 2"
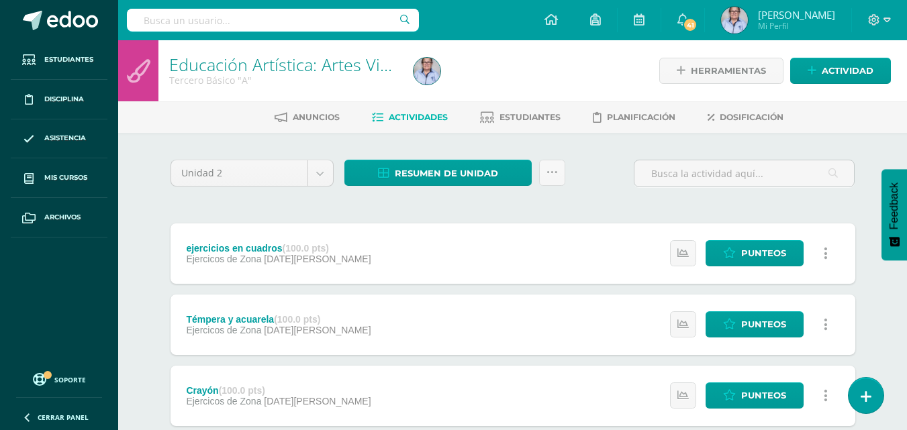
click at [401, 158] on div "Unidad 2 Unidad 1 Unidad 2 Unidad 3 Unidad 4 Resumen de unidad Descargar como H…" at bounding box center [513, 431] width 739 height 596
click at [401, 164] on span "Resumen de unidad" at bounding box center [446, 173] width 103 height 25
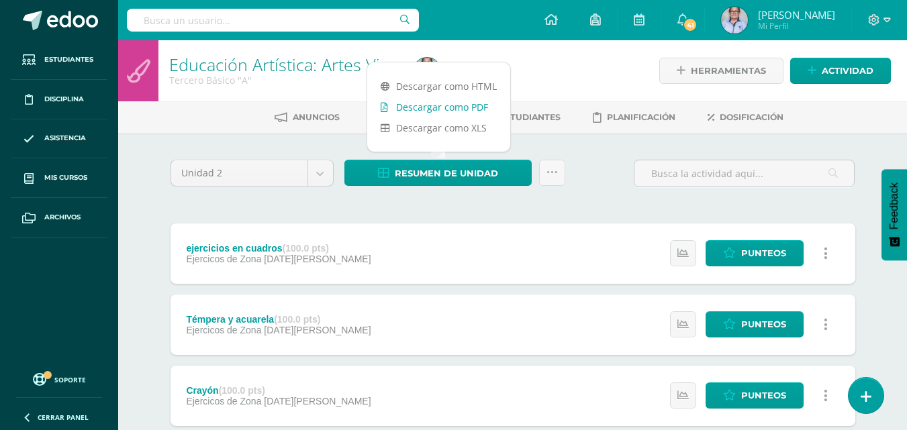
click at [437, 97] on link "Descargar como PDF" at bounding box center [438, 107] width 143 height 21
click at [302, 187] on div "Unidad 2 Unidad 1 Unidad 2 Unidad 3 Unidad 4" at bounding box center [252, 179] width 174 height 38
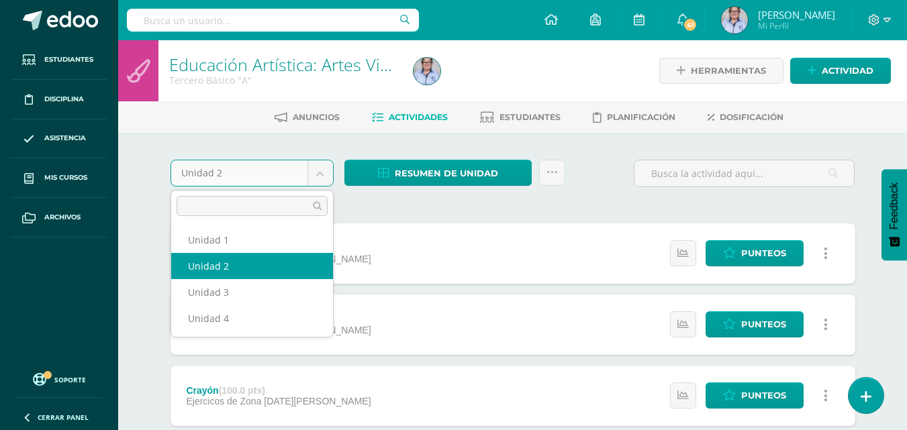
click at [300, 185] on body "Estudiantes Disciplina Asistencia Mis cursos Archivos Soporte Ayuda Reportar un…" at bounding box center [453, 364] width 907 height 729
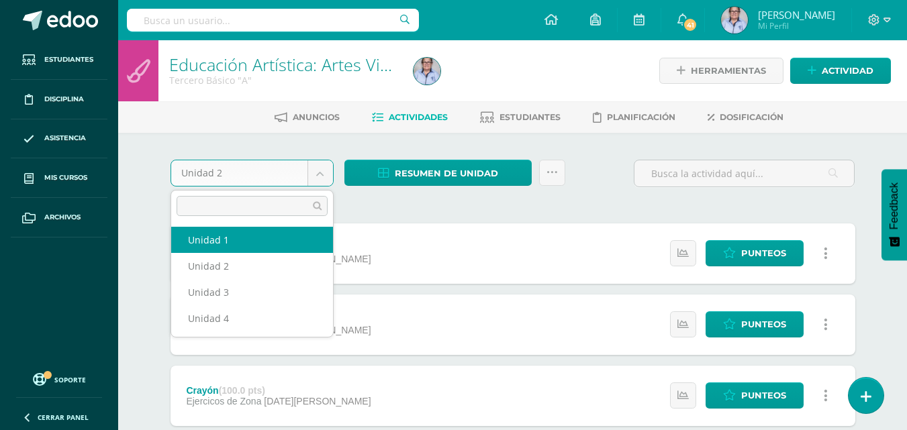
select select "Unidad 1"
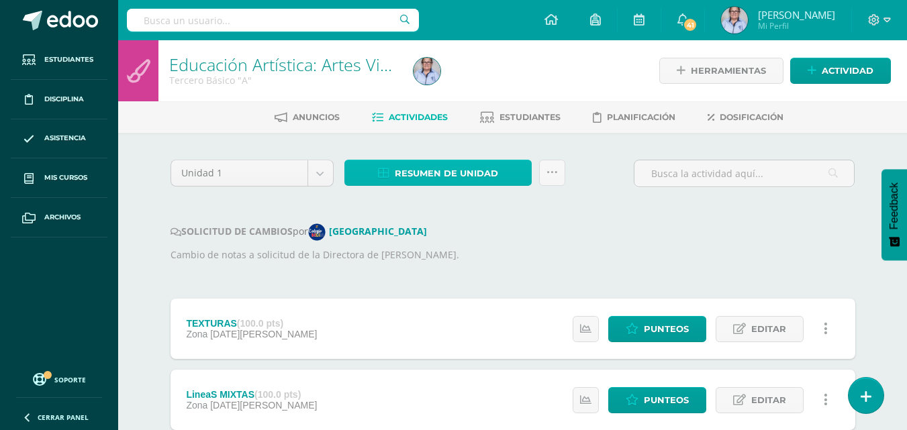
click at [389, 179] on icon at bounding box center [383, 173] width 11 height 11
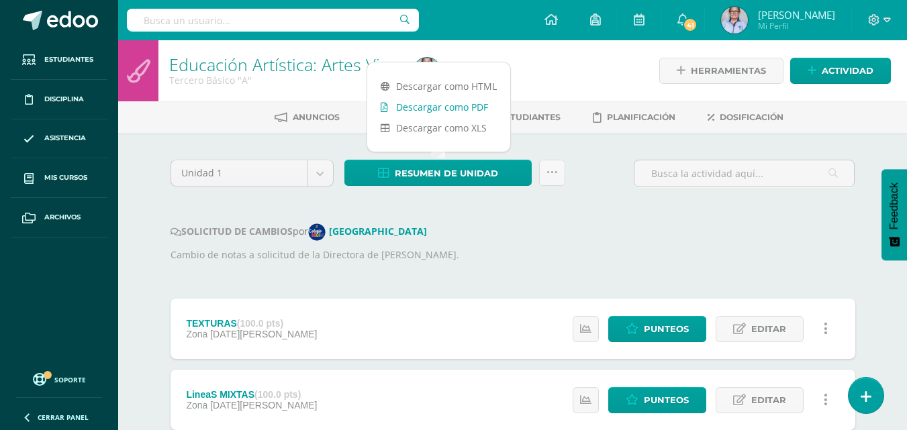
click at [469, 105] on link "Descargar como PDF" at bounding box center [438, 107] width 143 height 21
